Goal: Information Seeking & Learning: Learn about a topic

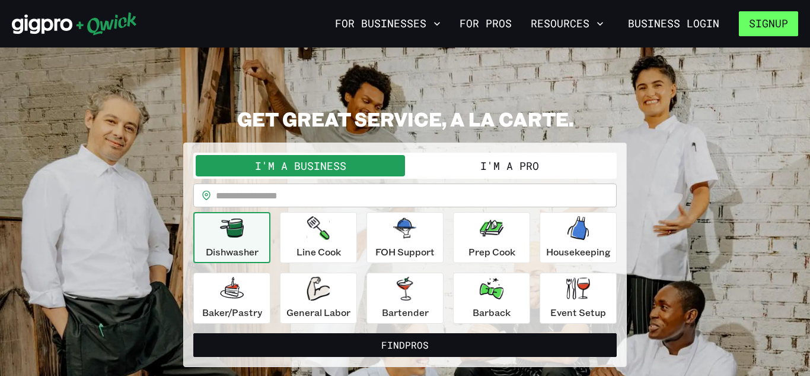
click at [764, 25] on button "Signup" at bounding box center [768, 23] width 59 height 25
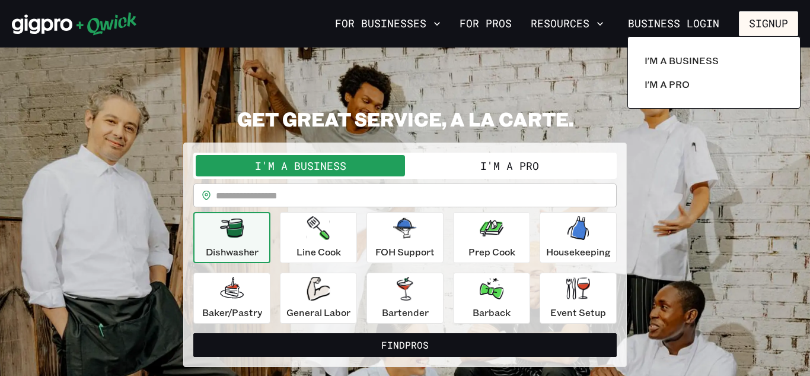
click at [765, 19] on div at bounding box center [405, 188] width 810 height 376
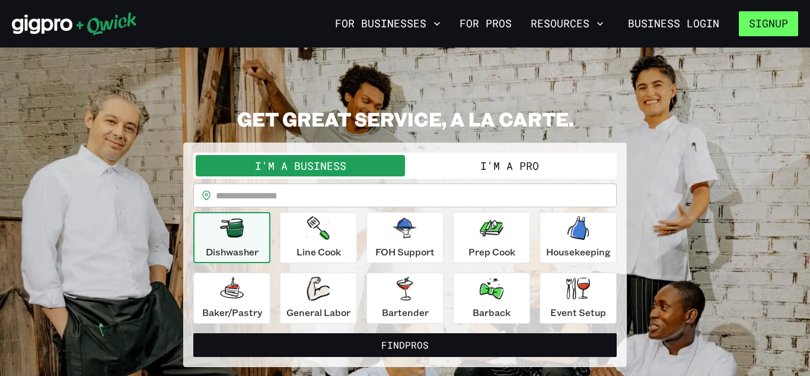
click at [763, 22] on button "Signup" at bounding box center [768, 23] width 59 height 25
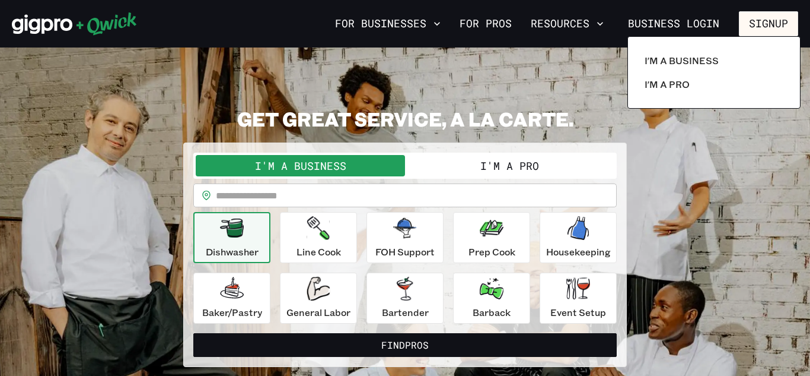
click at [539, 47] on div at bounding box center [405, 188] width 810 height 376
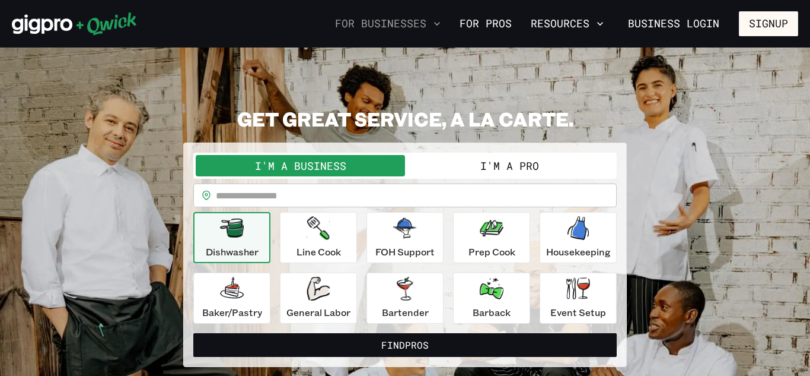
click at [443, 26] on icon "button" at bounding box center [437, 24] width 12 height 12
click at [602, 25] on icon "button" at bounding box center [600, 24] width 12 height 12
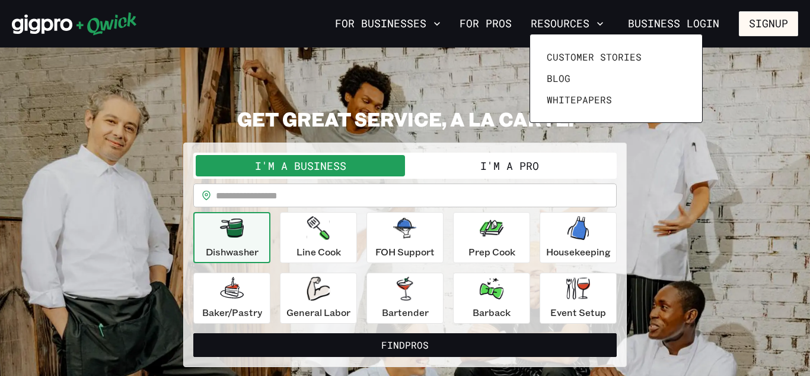
click at [441, 24] on div at bounding box center [405, 188] width 810 height 376
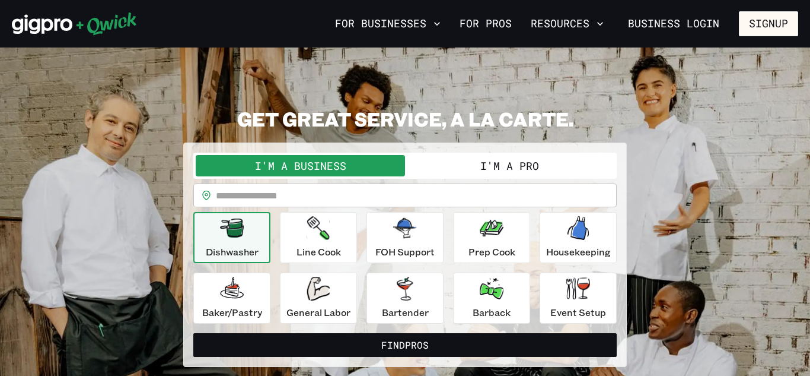
click at [440, 24] on icon "button" at bounding box center [437, 24] width 6 height 4
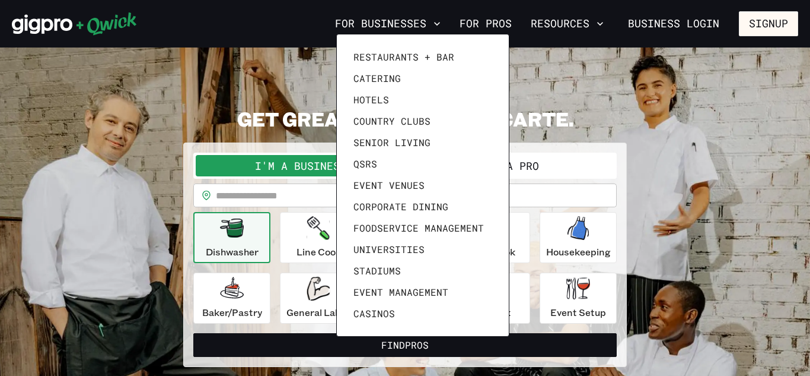
click at [739, 218] on div at bounding box center [405, 188] width 810 height 376
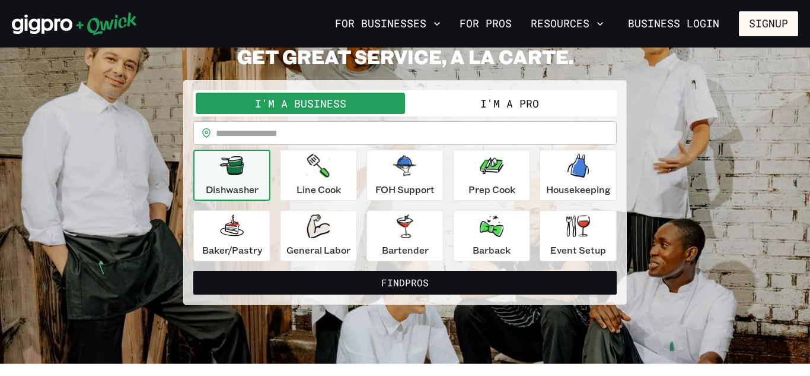
scroll to position [53, 0]
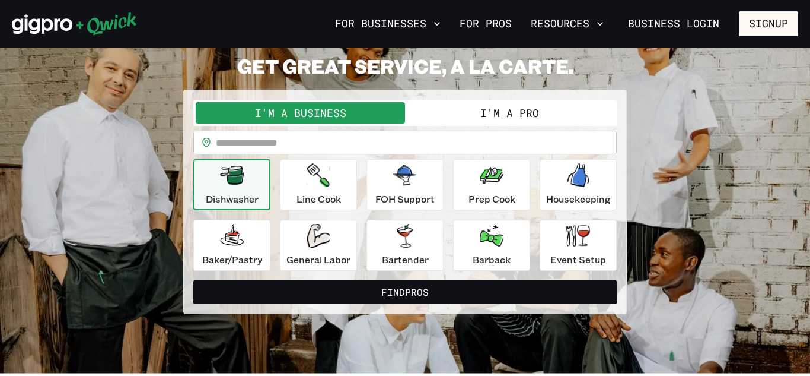
click at [519, 117] on button "I'm a Pro" at bounding box center [509, 112] width 209 height 21
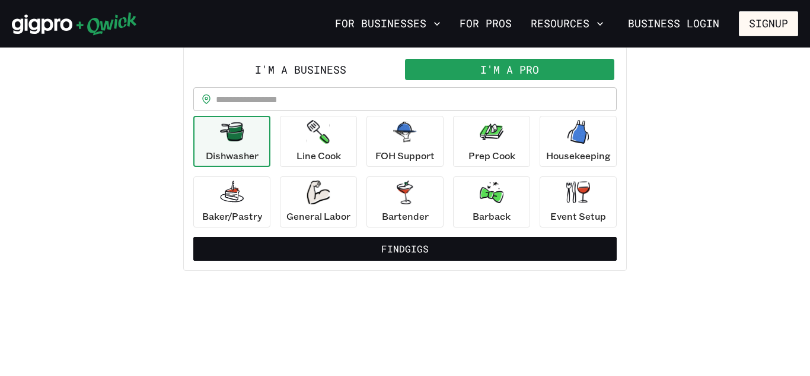
scroll to position [0, 0]
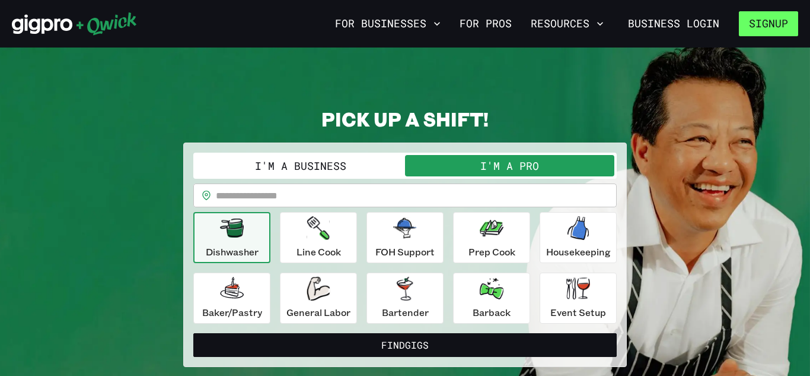
click at [769, 31] on button "Signup" at bounding box center [768, 23] width 59 height 25
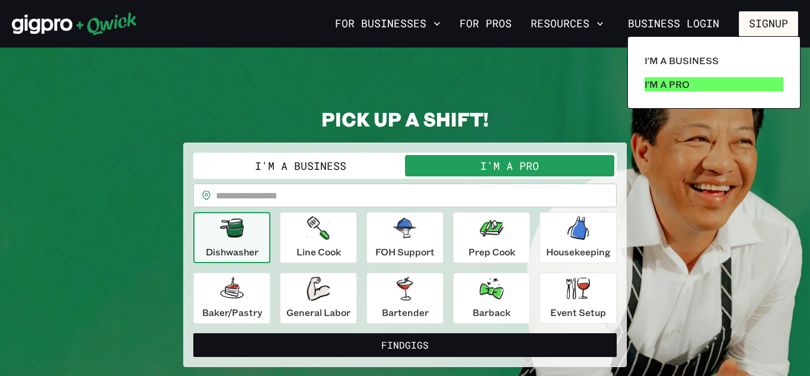
click at [650, 84] on p "I'm a Pro" at bounding box center [667, 84] width 45 height 14
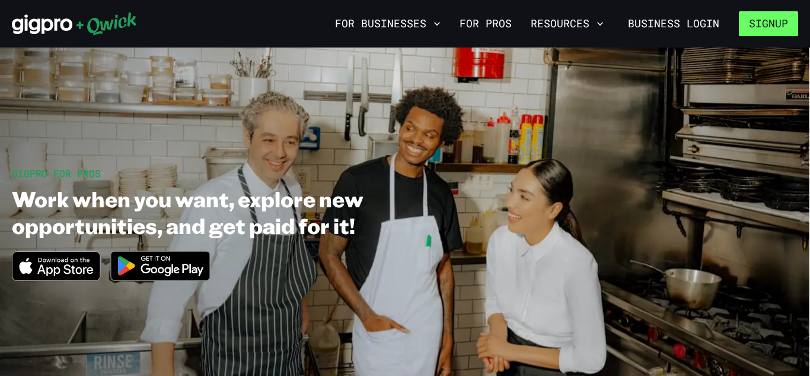
click at [774, 33] on button "Signup" at bounding box center [768, 23] width 59 height 25
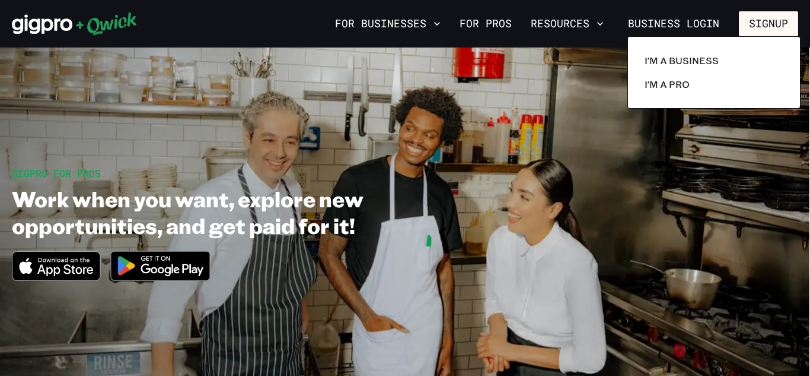
click at [632, 163] on div at bounding box center [405, 188] width 810 height 376
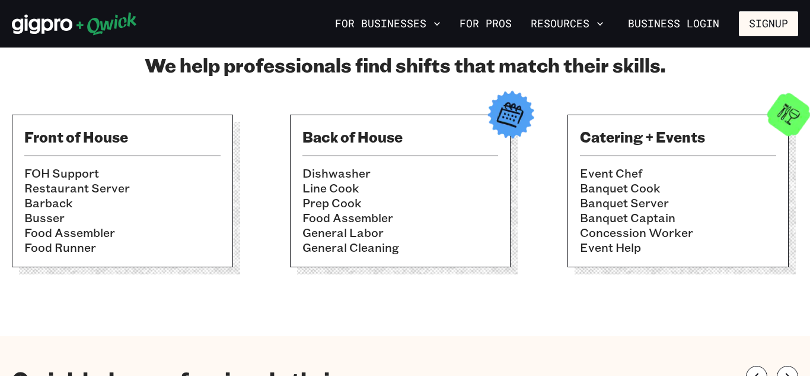
scroll to position [406, 0]
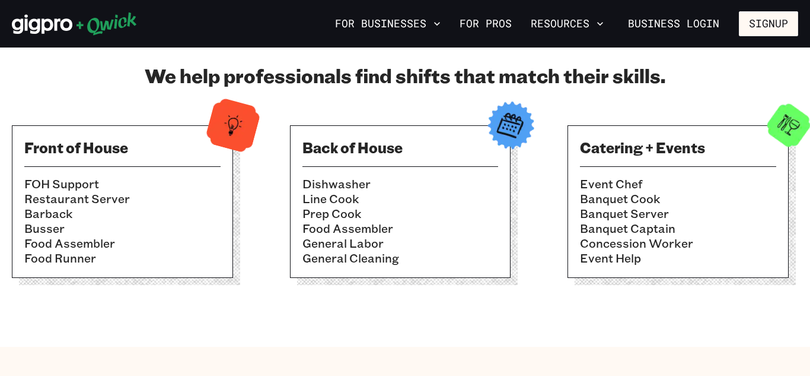
click at [635, 154] on h3 "Catering + Events" at bounding box center [678, 147] width 196 height 19
click at [784, 127] on img at bounding box center [789, 125] width 58 height 58
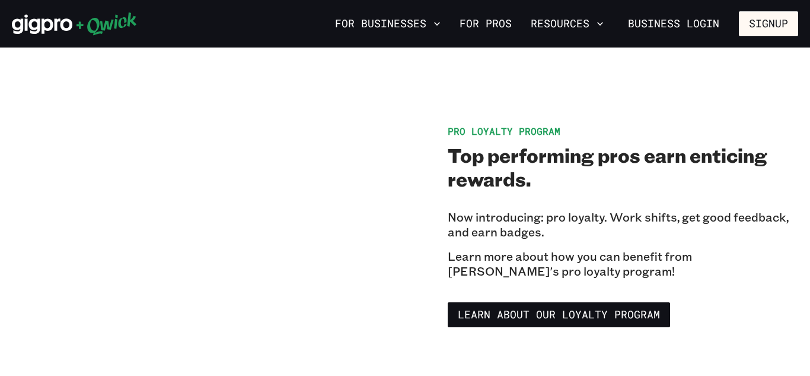
scroll to position [1893, 0]
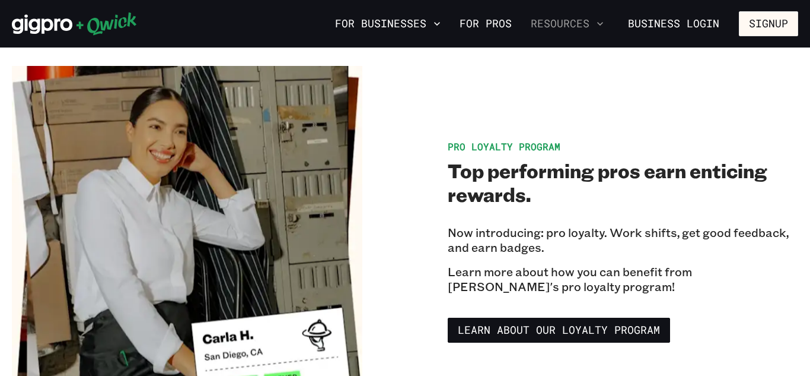
click at [602, 27] on icon "button" at bounding box center [600, 24] width 12 height 12
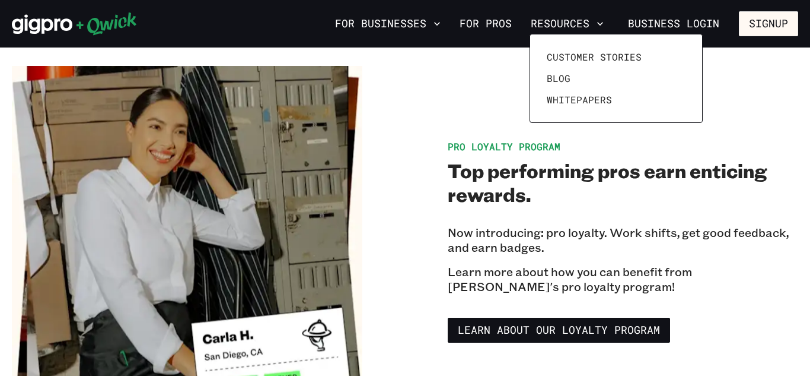
click at [489, 25] on div at bounding box center [405, 188] width 810 height 376
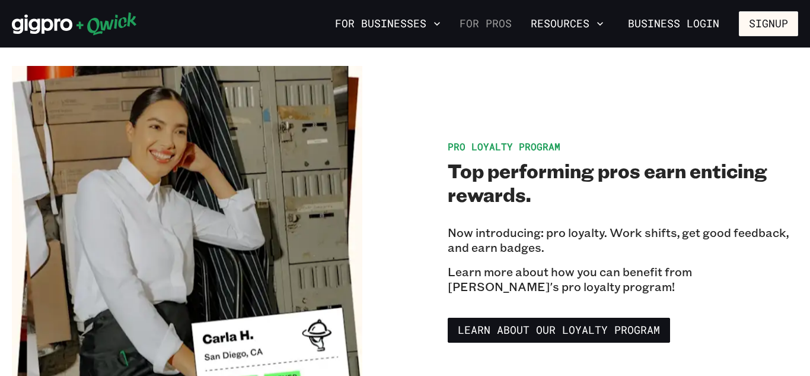
click at [481, 26] on link "For Pros" at bounding box center [486, 24] width 62 height 20
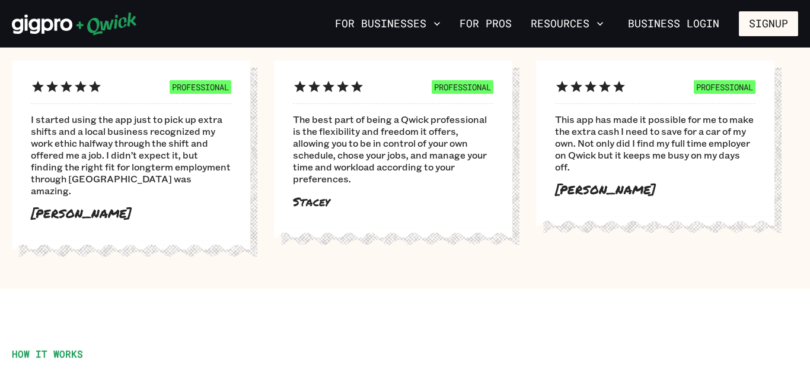
scroll to position [754, 0]
